Goal: Information Seeking & Learning: Compare options

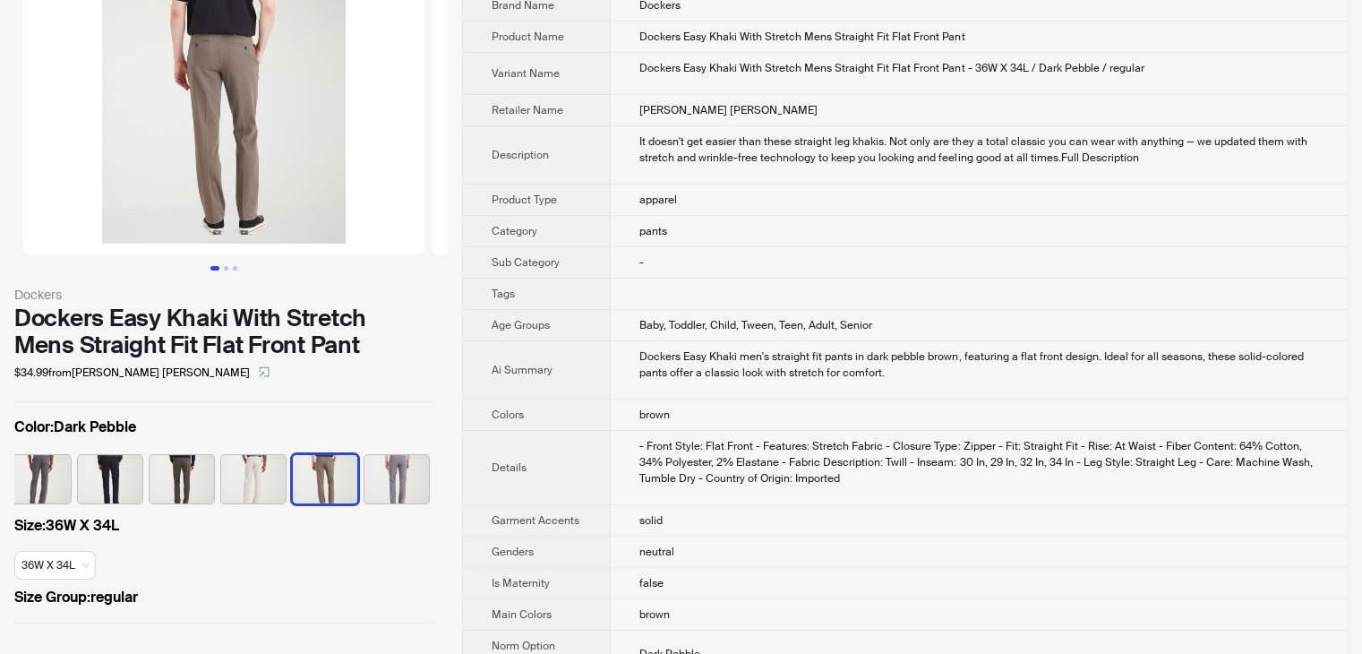
scroll to position [90, 0]
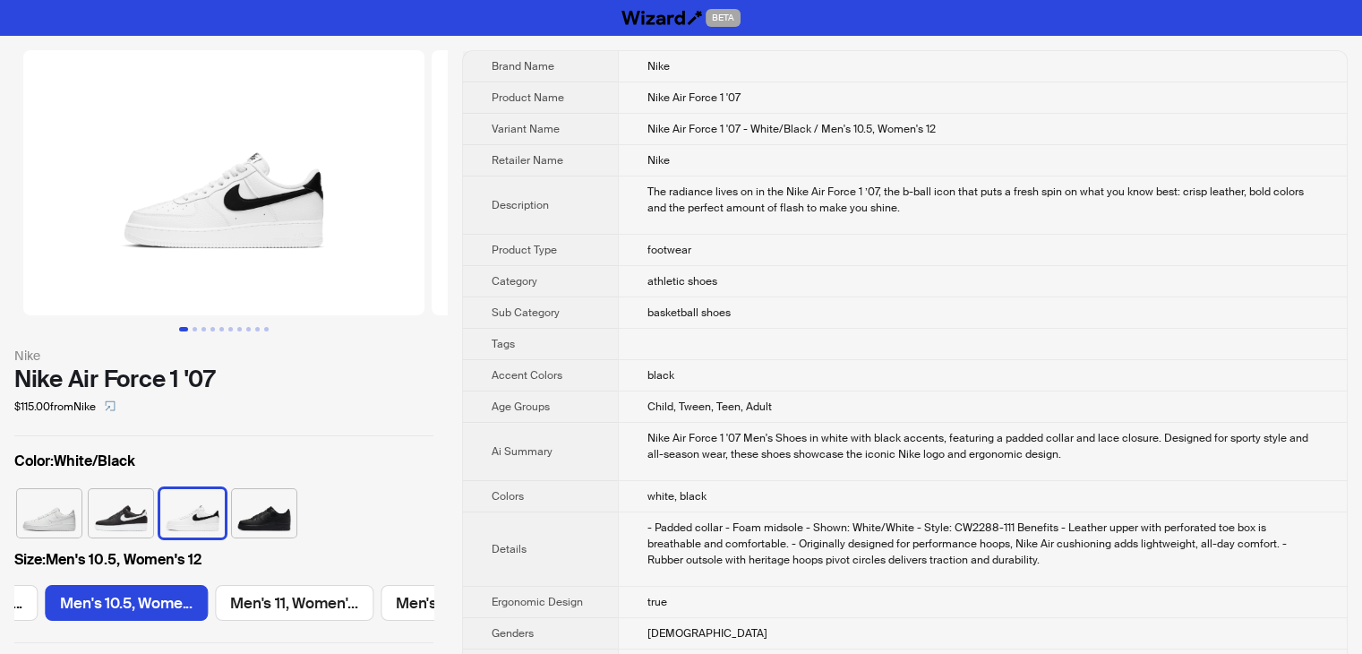
scroll to position [0, 2383]
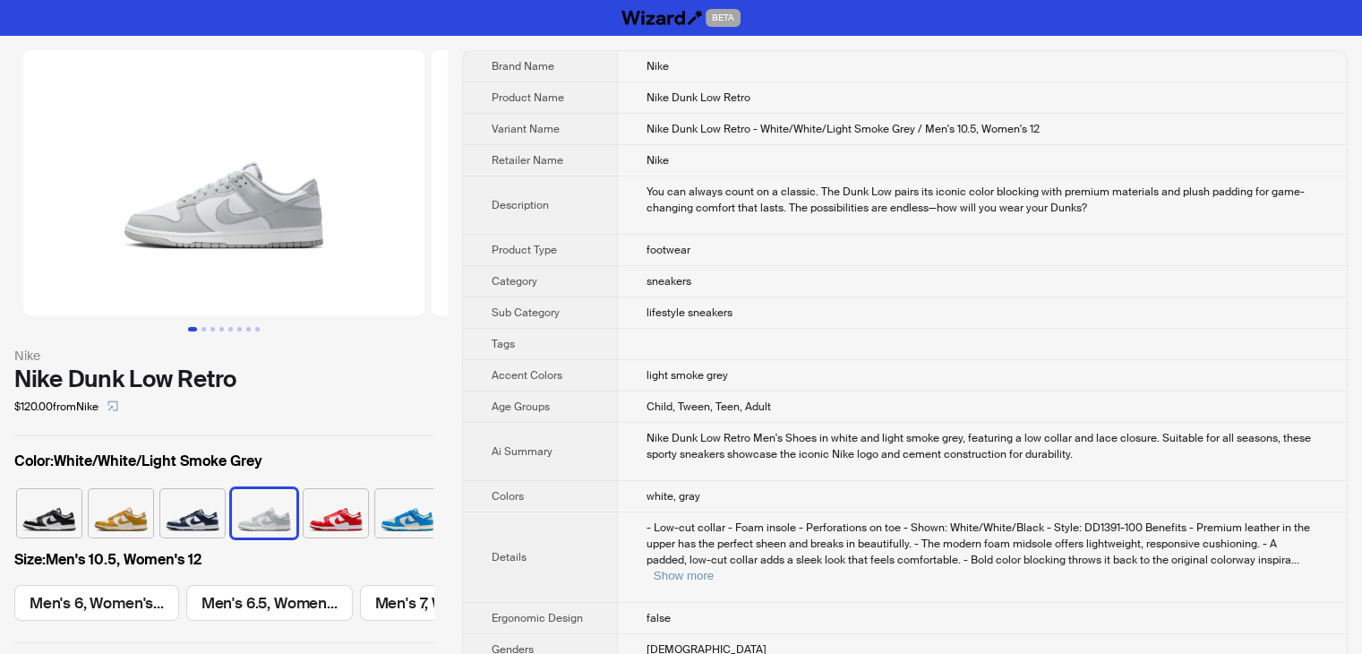
scroll to position [0, 1521]
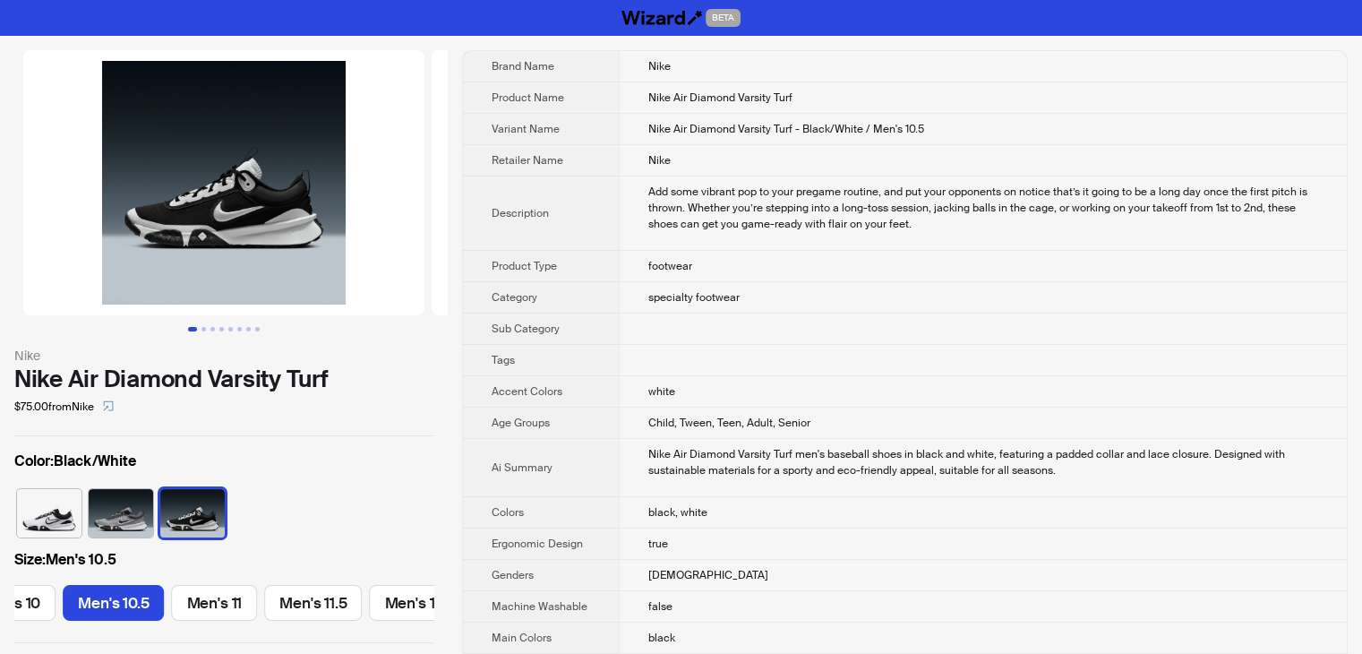
scroll to position [0, 1021]
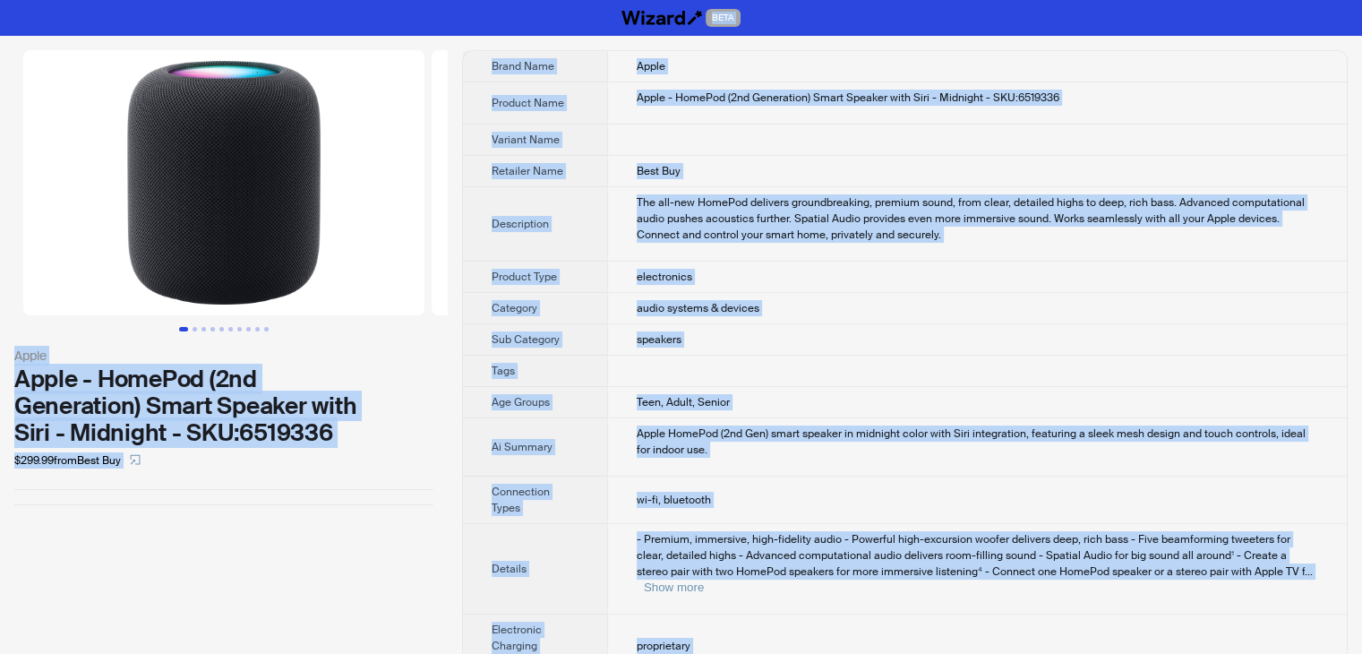
drag, startPoint x: 751, startPoint y: 631, endPoint x: 357, endPoint y: -78, distance: 811.1
click at [357, 0] on html "BETA Apple Apple - HomePod (2nd Generation) Smart Speaker with Siri - Midnight …" at bounding box center [681, 533] width 1362 height 1066
copy div "BETA Apple Apple - HomePod (2nd Generation) Smart Speaker with Siri - Midnight …"
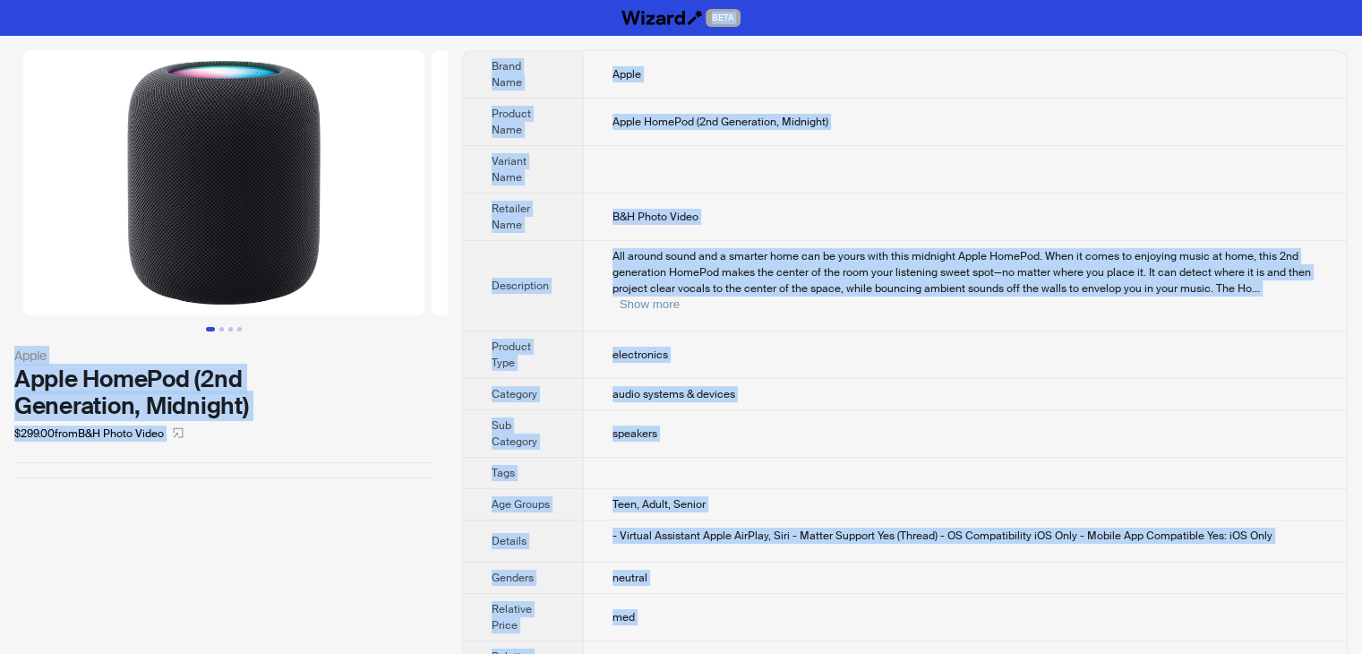
drag, startPoint x: 690, startPoint y: 632, endPoint x: 265, endPoint y: -78, distance: 827.5
click at [265, 0] on html "BETA Apple Apple HomePod (2nd Generation, Midnight) $299.00 from B&H Photo Vide…" at bounding box center [681, 367] width 1362 height 734
click at [691, 270] on span "All around sound and a smarter home can be yours with this midnight Apple HomeP…" at bounding box center [962, 272] width 699 height 47
drag, startPoint x: 682, startPoint y: 630, endPoint x: 143, endPoint y: -78, distance: 889.1
click at [143, 0] on html "BETA Apple Apple HomePod (2nd Generation, Midnight) $299.00 from B&H Photo Vide…" at bounding box center [681, 367] width 1362 height 734
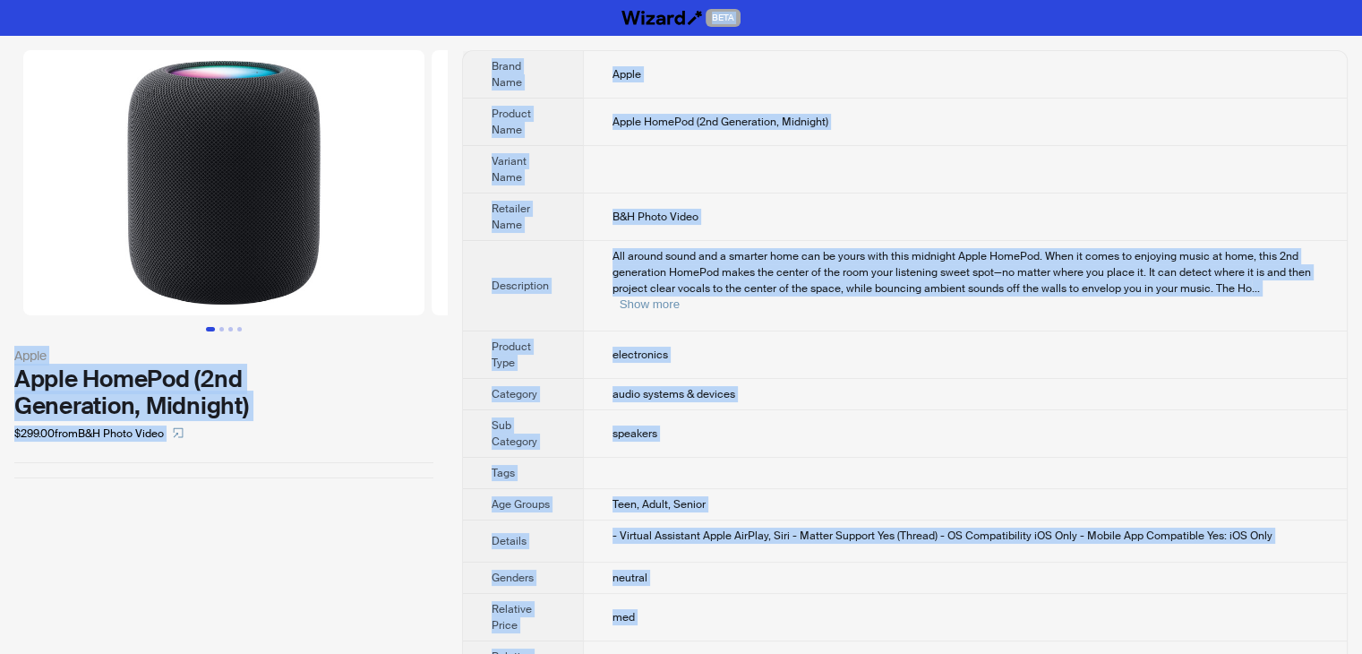
copy div "BETA Apple Apple HomePod (2nd Generation, Midnight) $299.00 from B&H Photo Vide…"
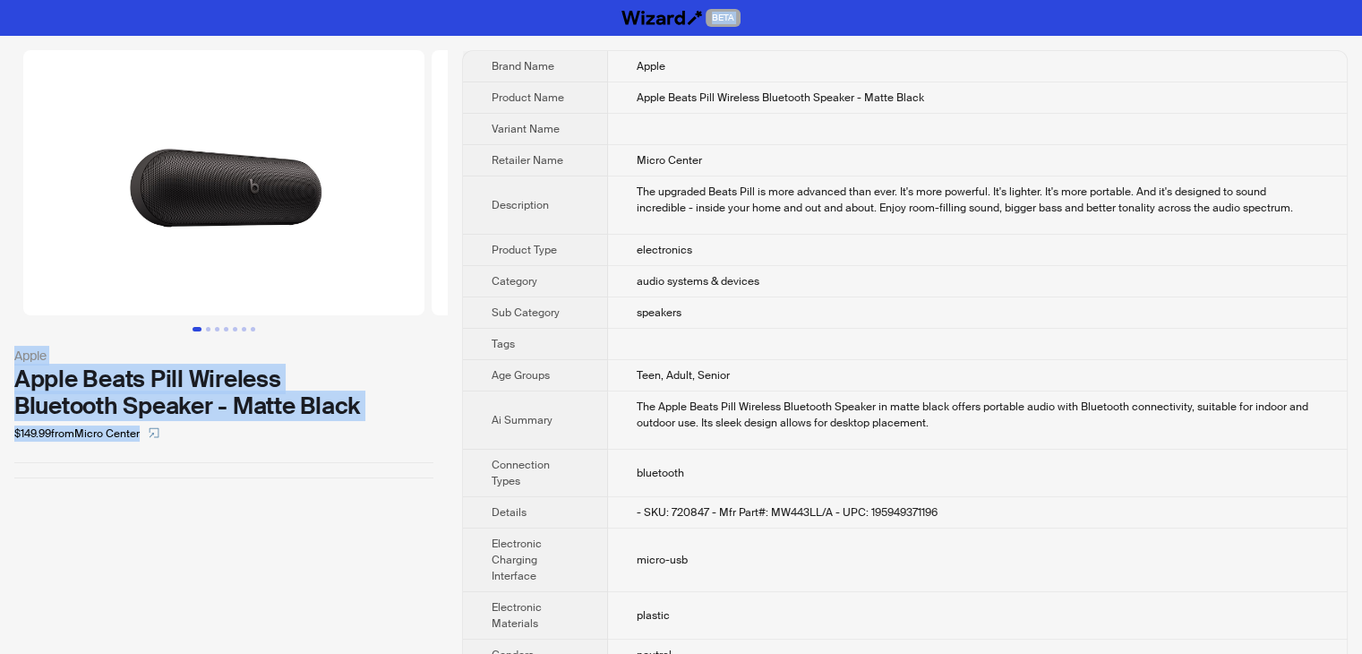
drag, startPoint x: 724, startPoint y: 642, endPoint x: 193, endPoint y: -78, distance: 894.8
click at [193, 0] on html "BETA Apple Apple Beats Pill Wireless Bluetooth Speaker - Matte Black $149.99 fr…" at bounding box center [681, 466] width 1362 height 932
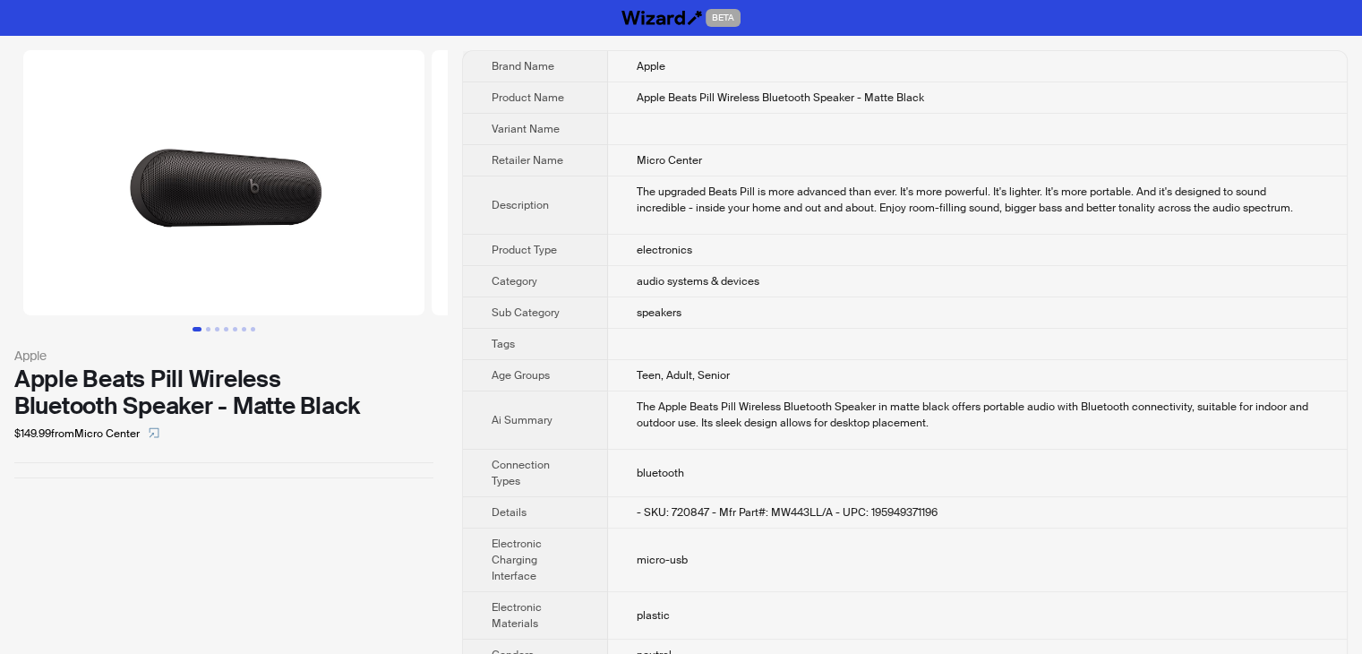
drag, startPoint x: 812, startPoint y: 584, endPoint x: 803, endPoint y: 559, distance: 26.9
click at [811, 584] on td "micro-usb" at bounding box center [977, 560] width 739 height 64
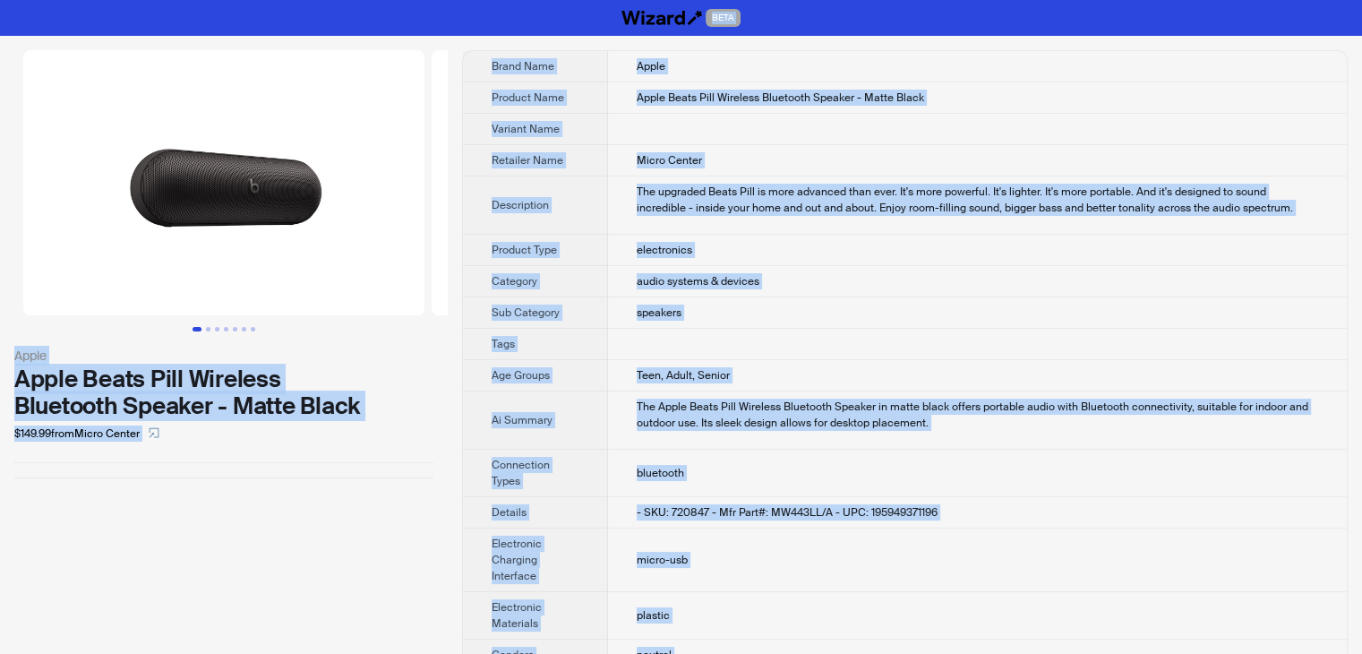
drag, startPoint x: 727, startPoint y: 629, endPoint x: 249, endPoint y: -78, distance: 853.3
click at [249, 0] on html "BETA Apple Apple Beats Pill Wireless Bluetooth Speaker - Matte Black $149.99 fr…" at bounding box center [681, 466] width 1362 height 932
copy div "BETA Apple Apple Beats Pill Wireless Bluetooth Speaker - Matte Black $149.99 fr…"
